Goal: Information Seeking & Learning: Learn about a topic

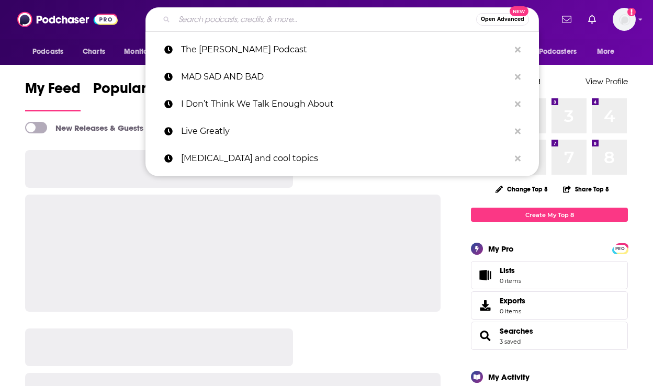
click at [207, 19] on input "Search podcasts, credits, & more..." at bounding box center [325, 19] width 302 height 17
paste input "SUPERHUMANIZE"
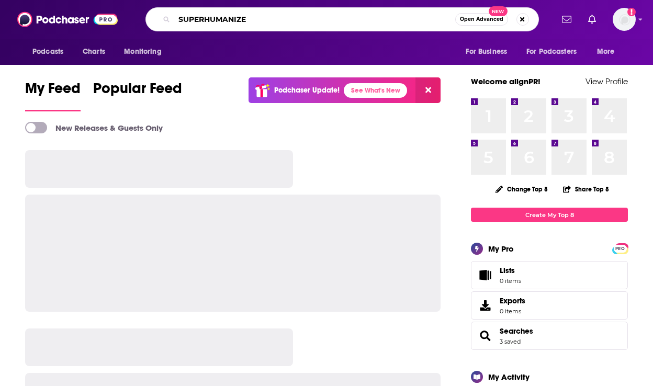
type input "SUPERHUMANIZE"
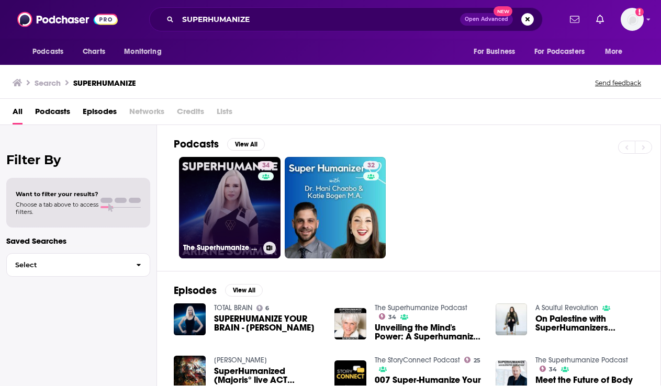
click at [233, 200] on link "34 The Superhumanize Podcast" at bounding box center [230, 208] width 102 height 102
